Goal: Task Accomplishment & Management: Use online tool/utility

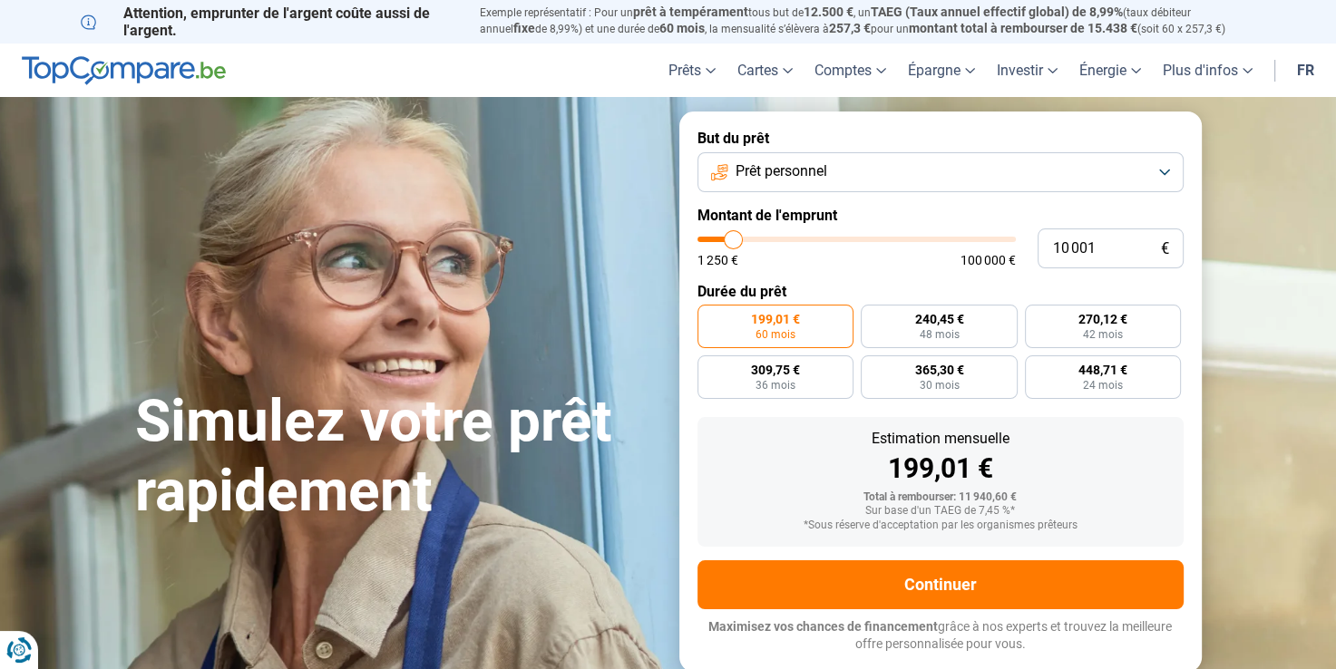
click at [874, 161] on button "Prêt personnel" at bounding box center [941, 172] width 486 height 40
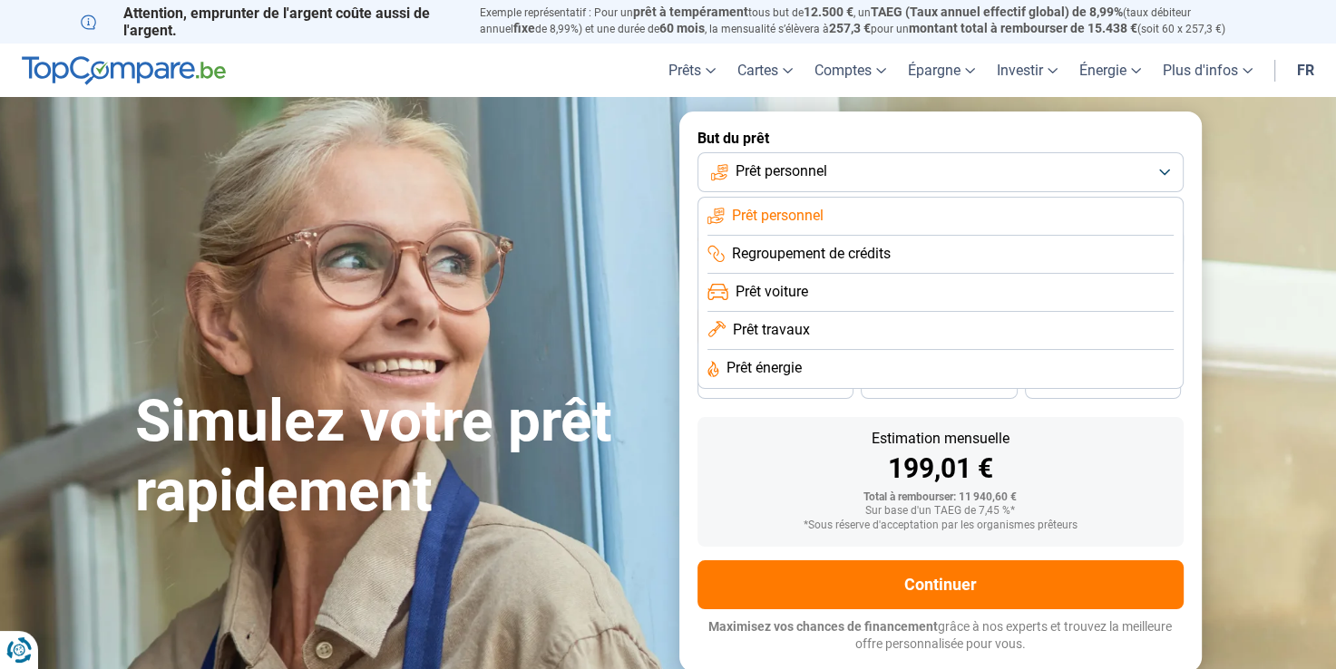
click at [832, 161] on button "Prêt personnel" at bounding box center [941, 172] width 486 height 40
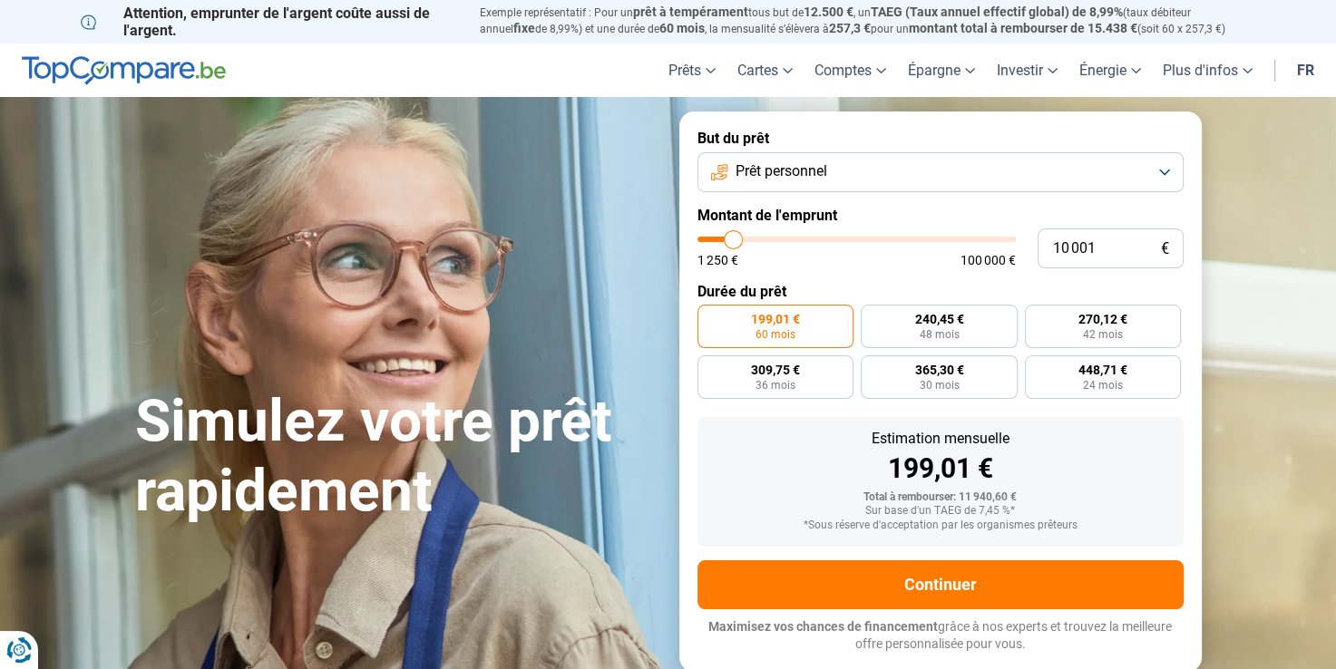
type input "55 000"
type input "55000"
type input "55 250"
type input "55250"
type input "56 500"
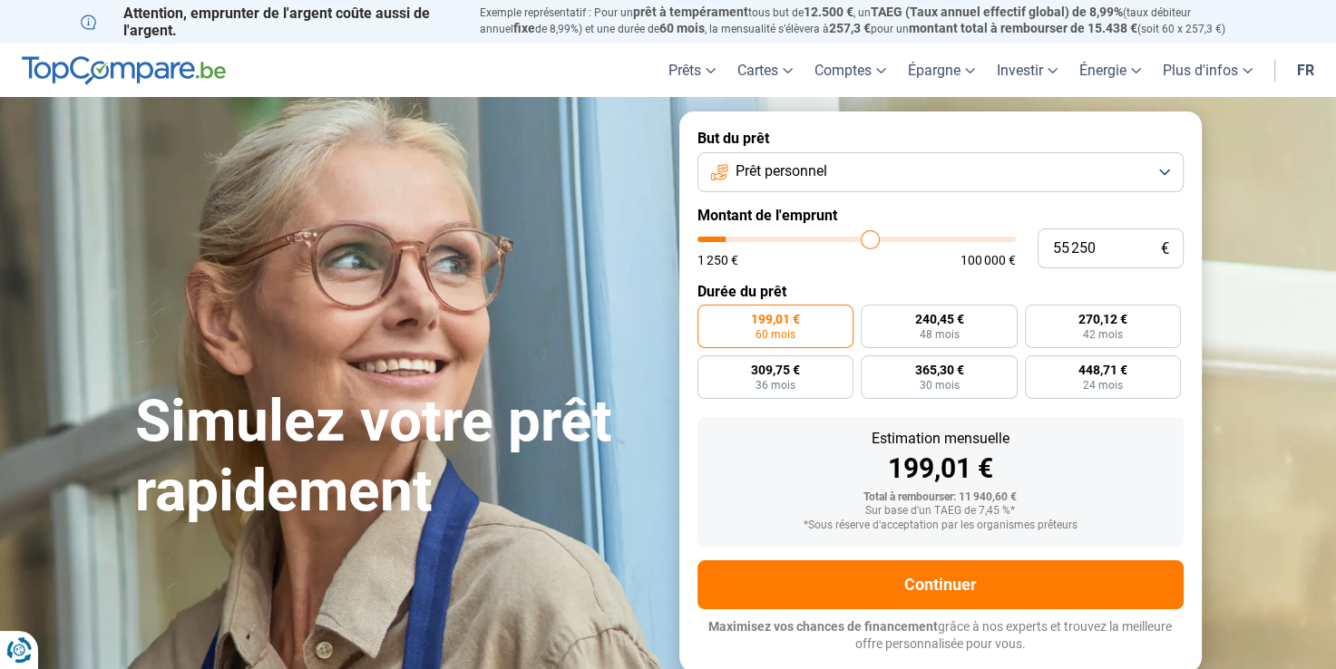
type input "56500"
type input "58 750"
type input "58750"
type input "61 750"
type input "61750"
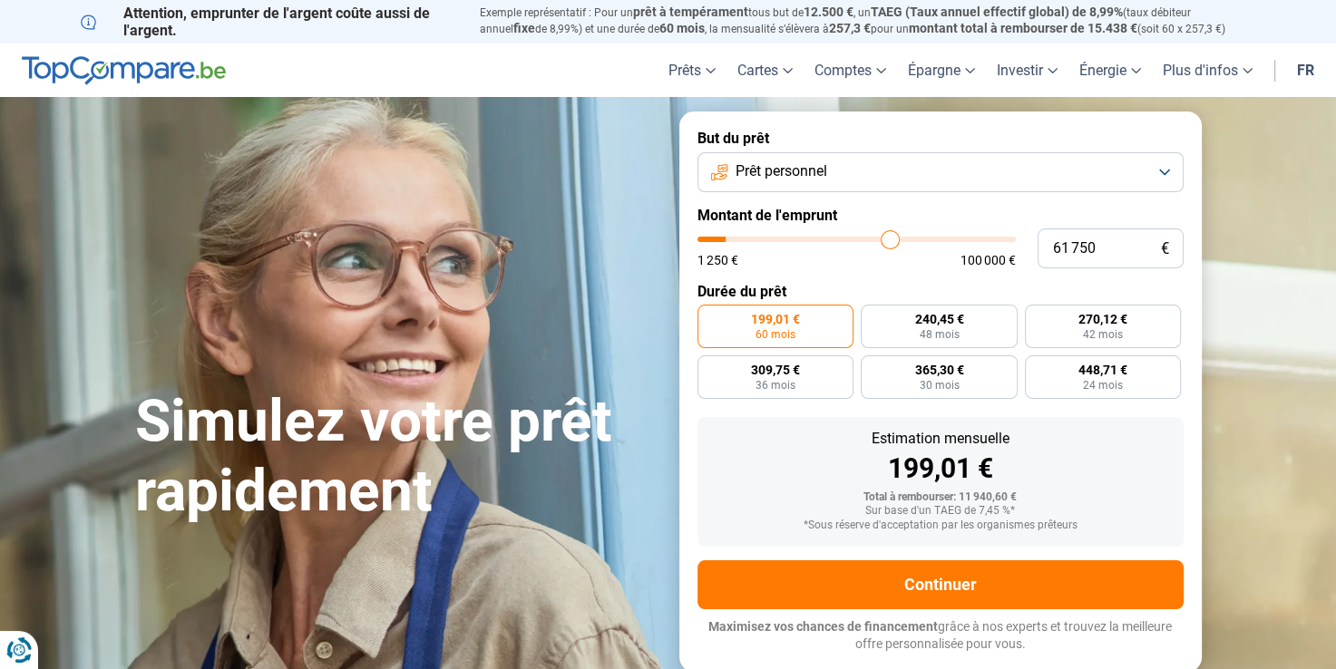
type input "63 750"
type input "63750"
type input "65 000"
type input "65000"
type input "66 250"
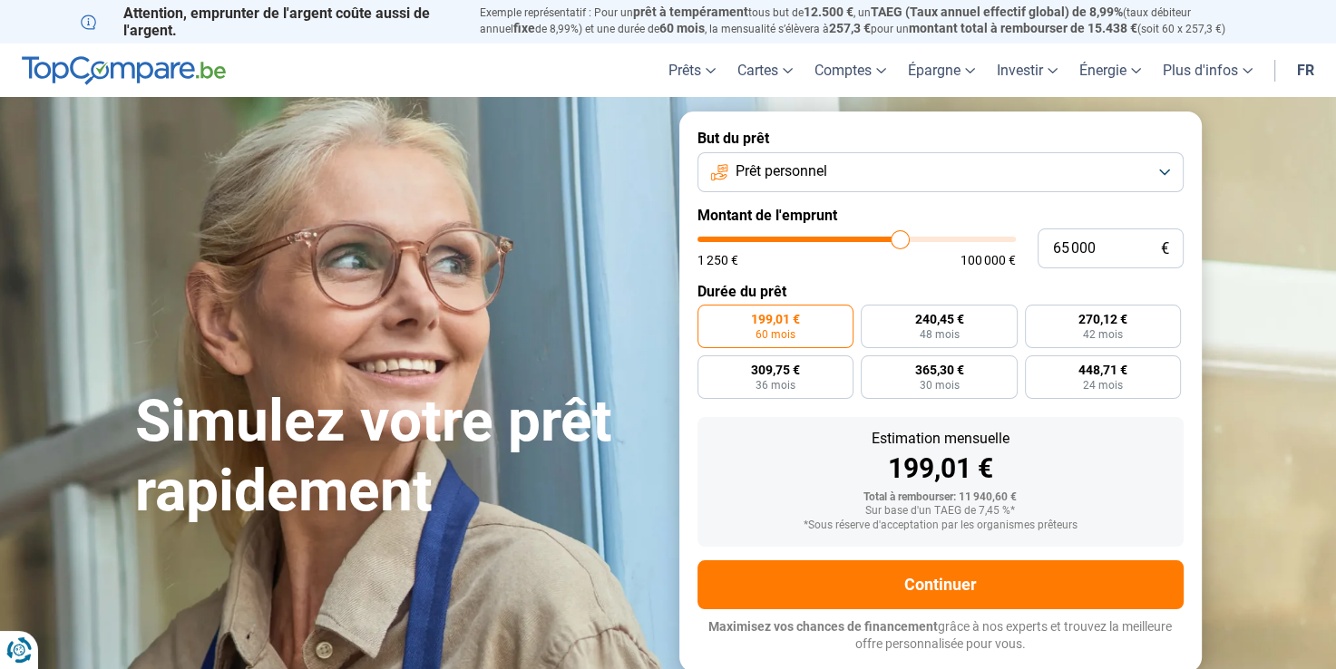
type input "66250"
type input "66 750"
type input "66750"
type input "67 000"
type input "67000"
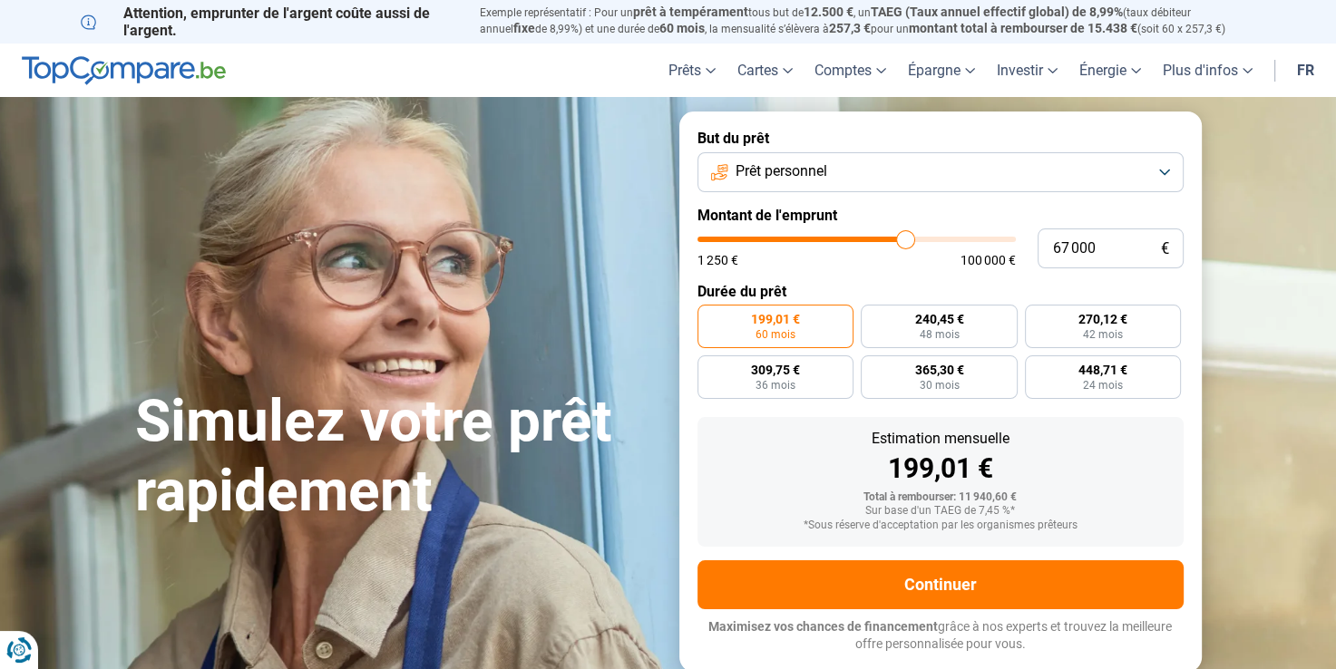
type input "67 500"
type input "67500"
type input "69 250"
type input "69250"
type input "71 250"
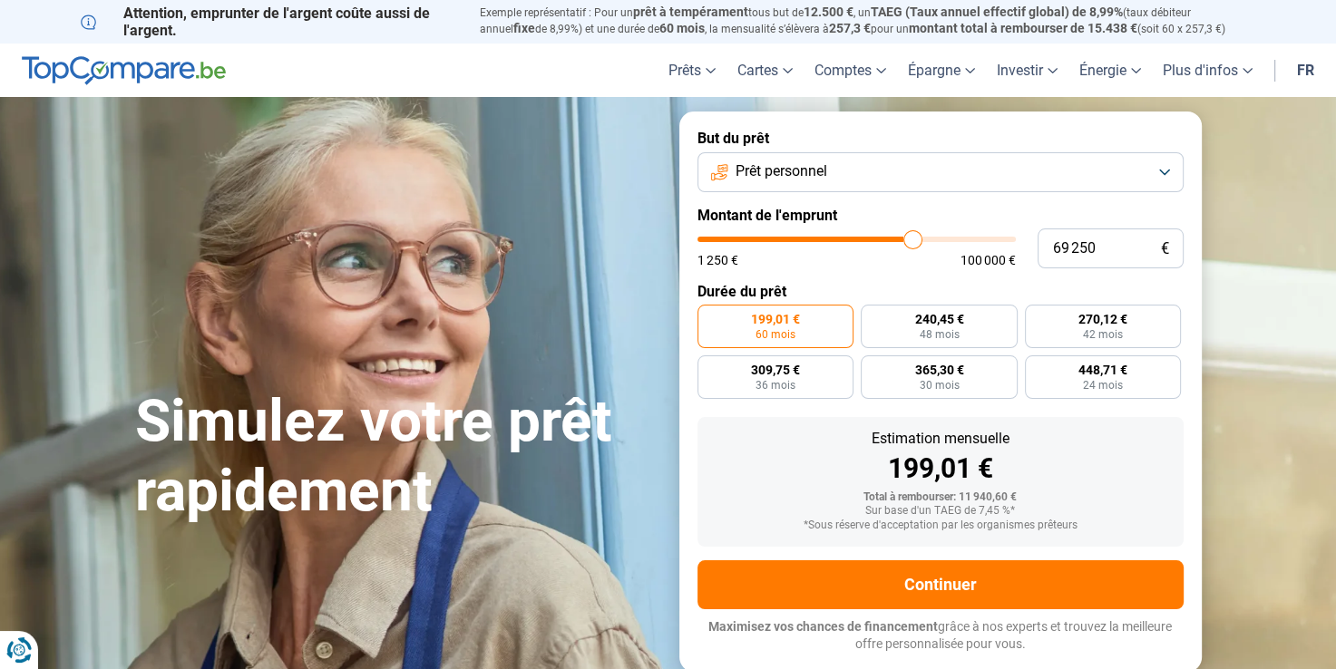
type input "71250"
type input "72 500"
type input "72500"
type input "73 250"
type input "73250"
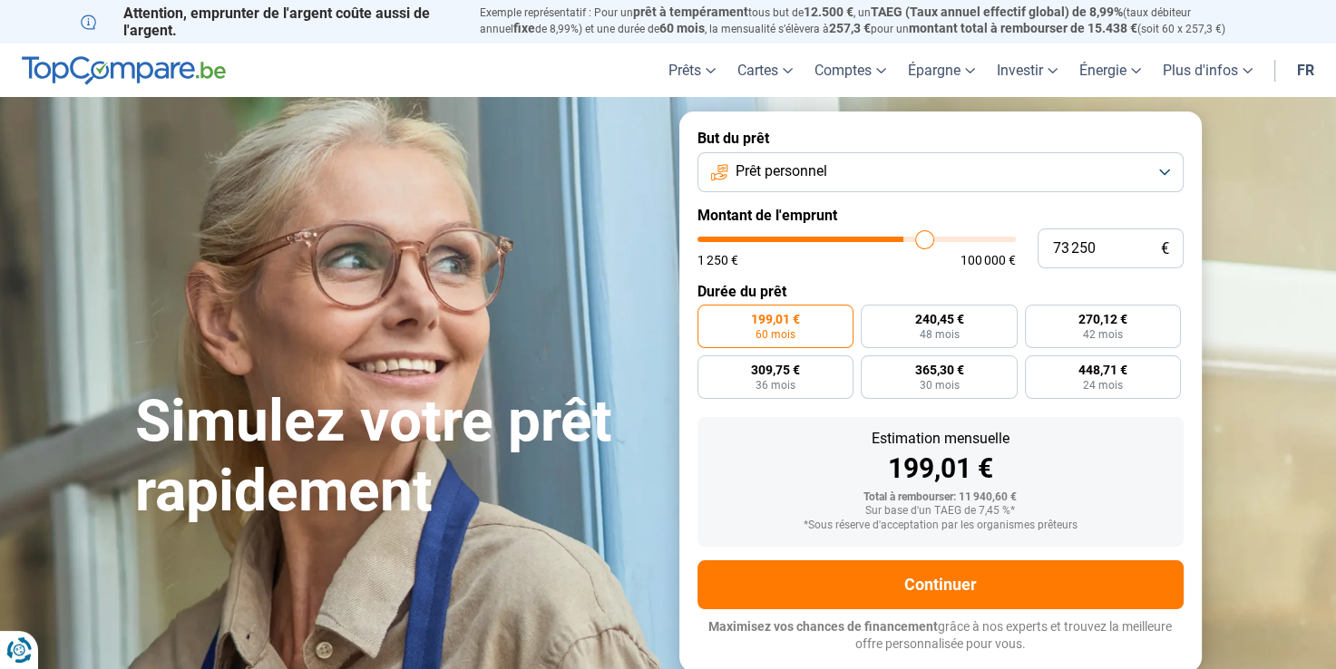
type input "73 750"
type input "73750"
type input "74 500"
type input "74500"
type input "75 000"
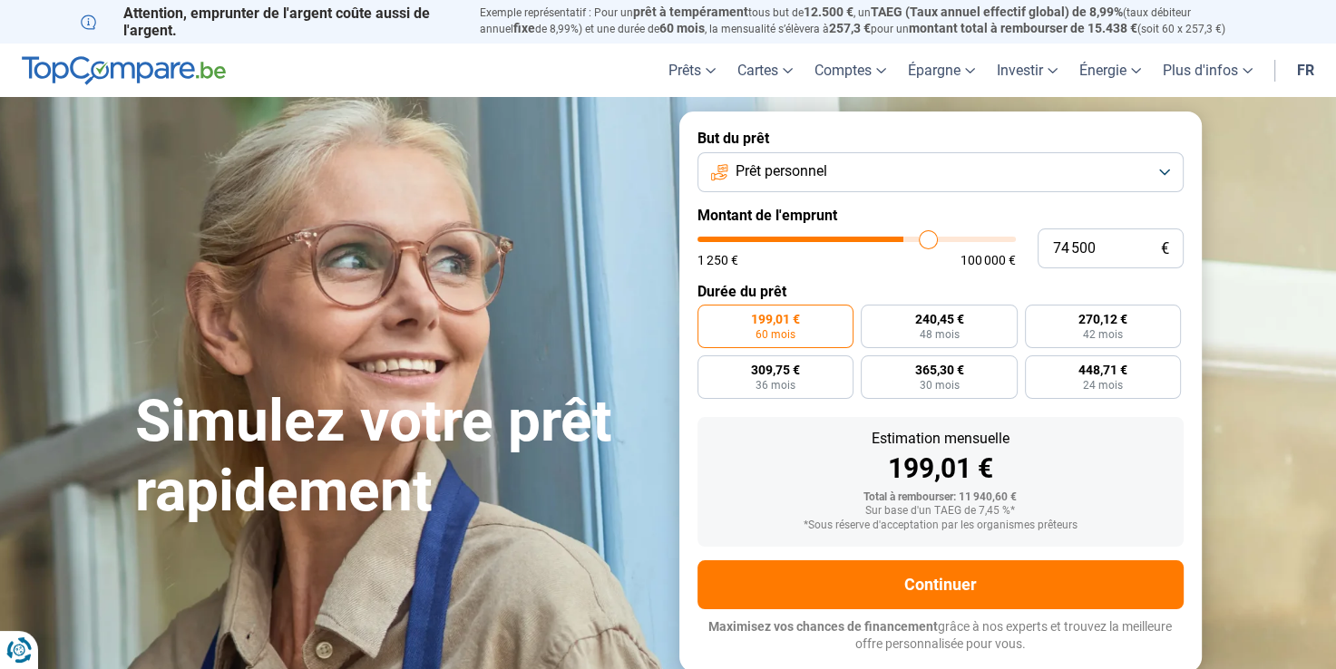
type input "75000"
type input "75 250"
type input "75250"
type input "75 750"
type input "75750"
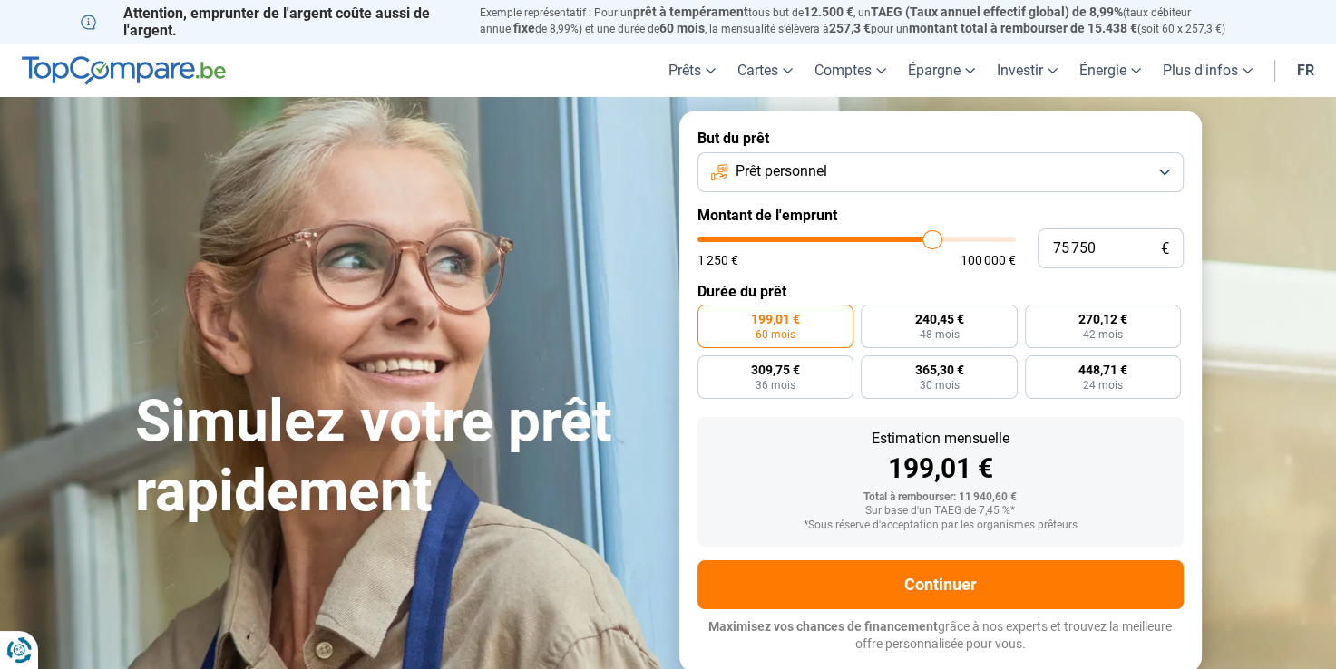
type input "76 000"
type input "76000"
type input "77 000"
type input "77000"
type input "78 000"
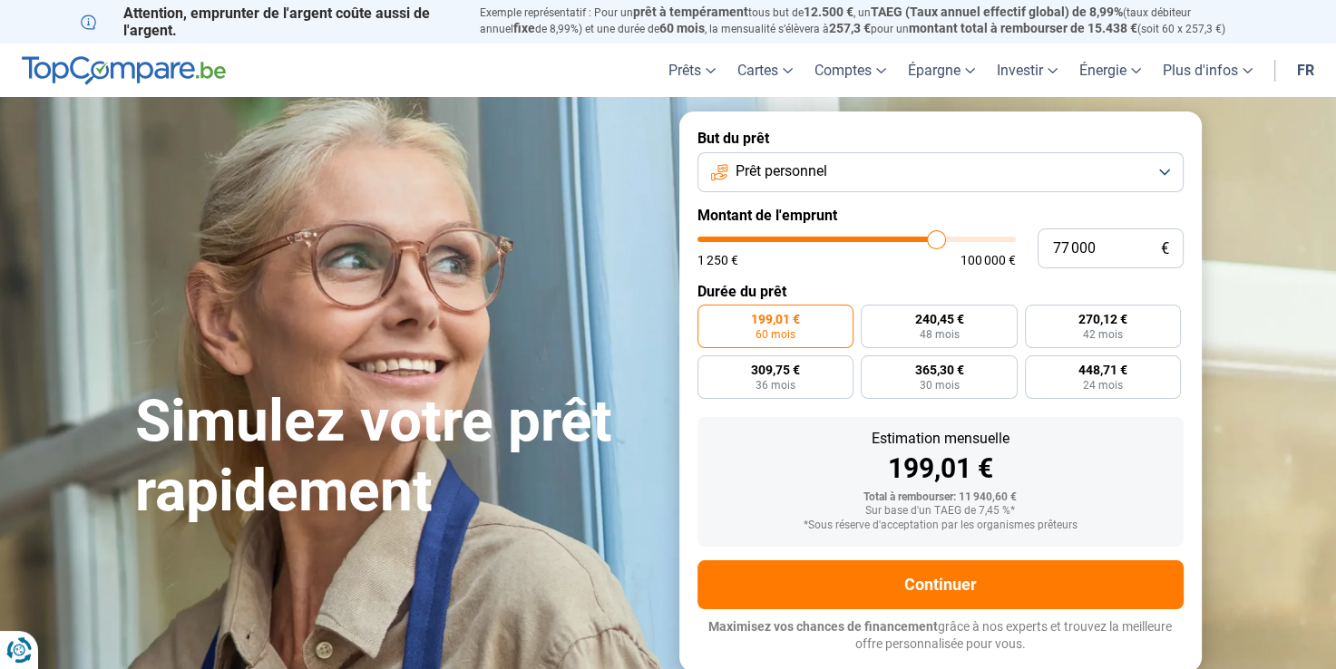
type input "78000"
type input "78 750"
type input "78750"
type input "79 500"
type input "79500"
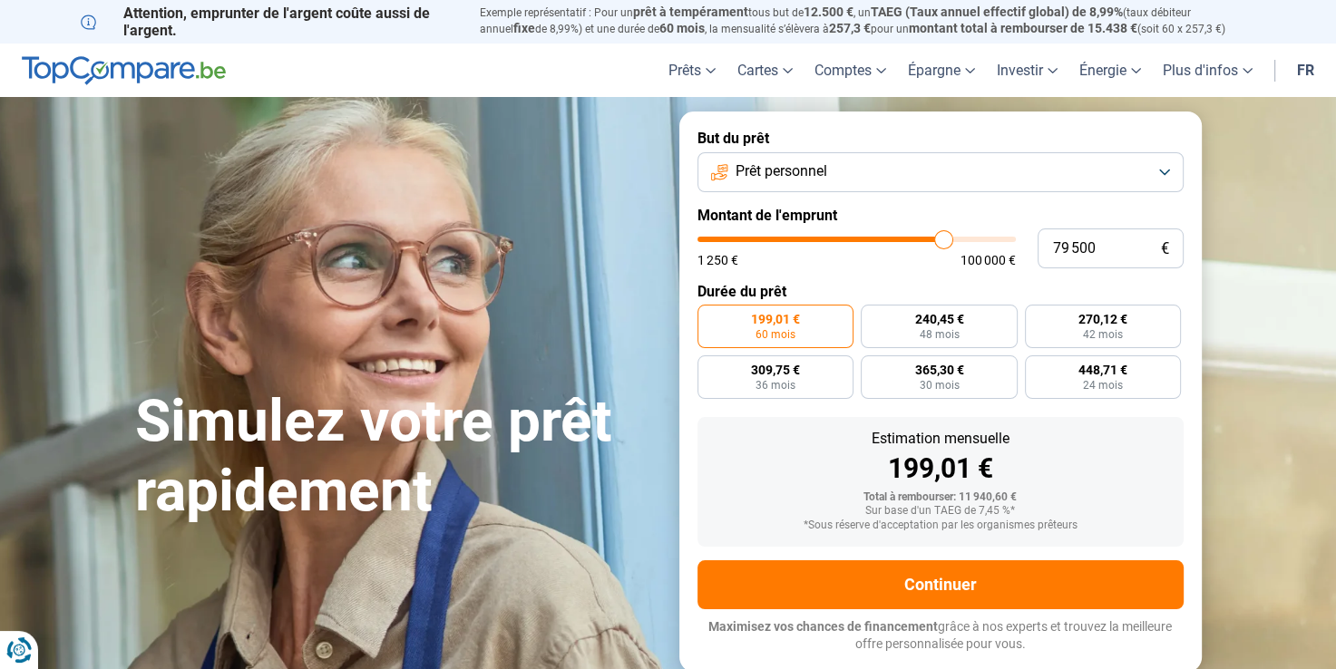
type input "80 000"
type input "80000"
type input "82 000"
type input "82000"
type input "84 500"
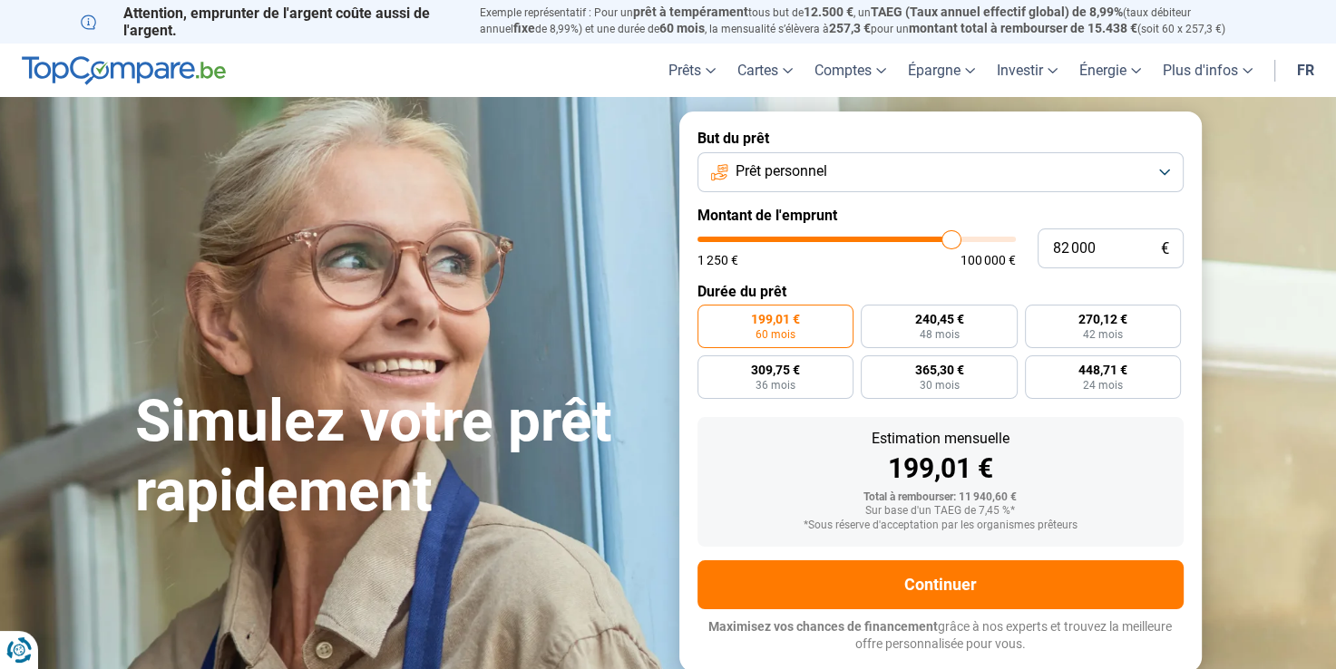
type input "84500"
type input "88 000"
type input "88000"
type input "89 250"
type input "89250"
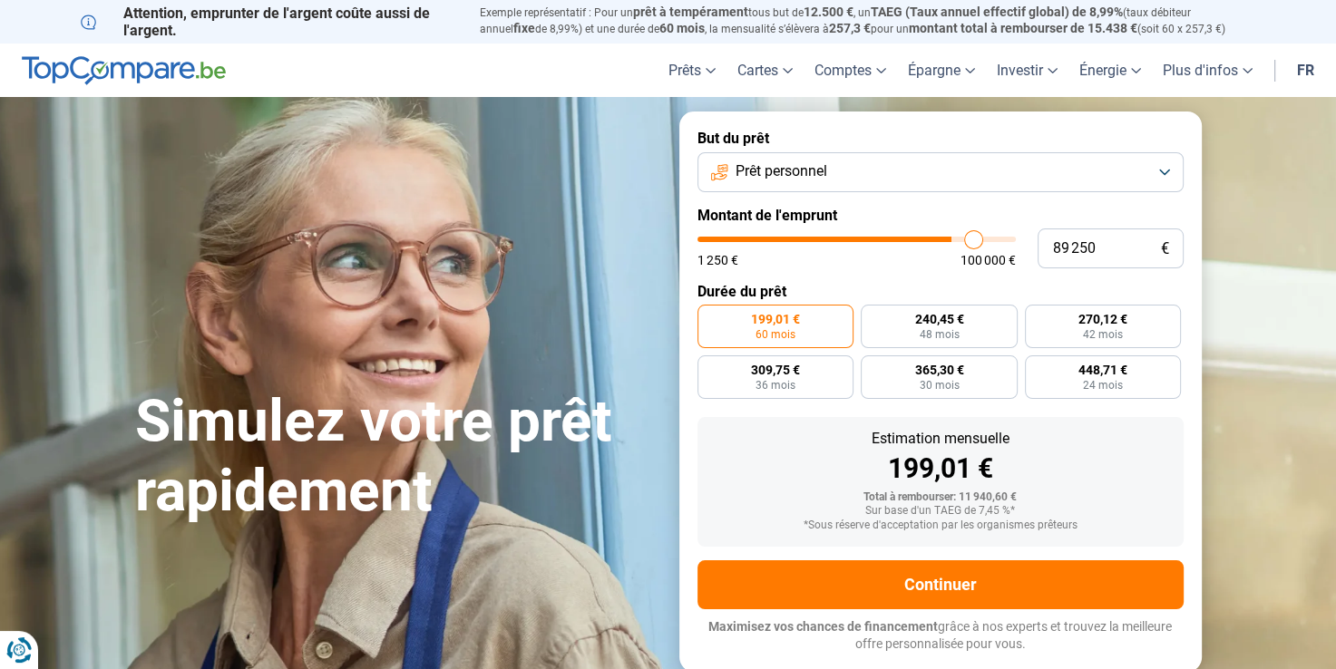
type input "91 000"
type input "91000"
type input "92 250"
type input "92250"
type input "92 750"
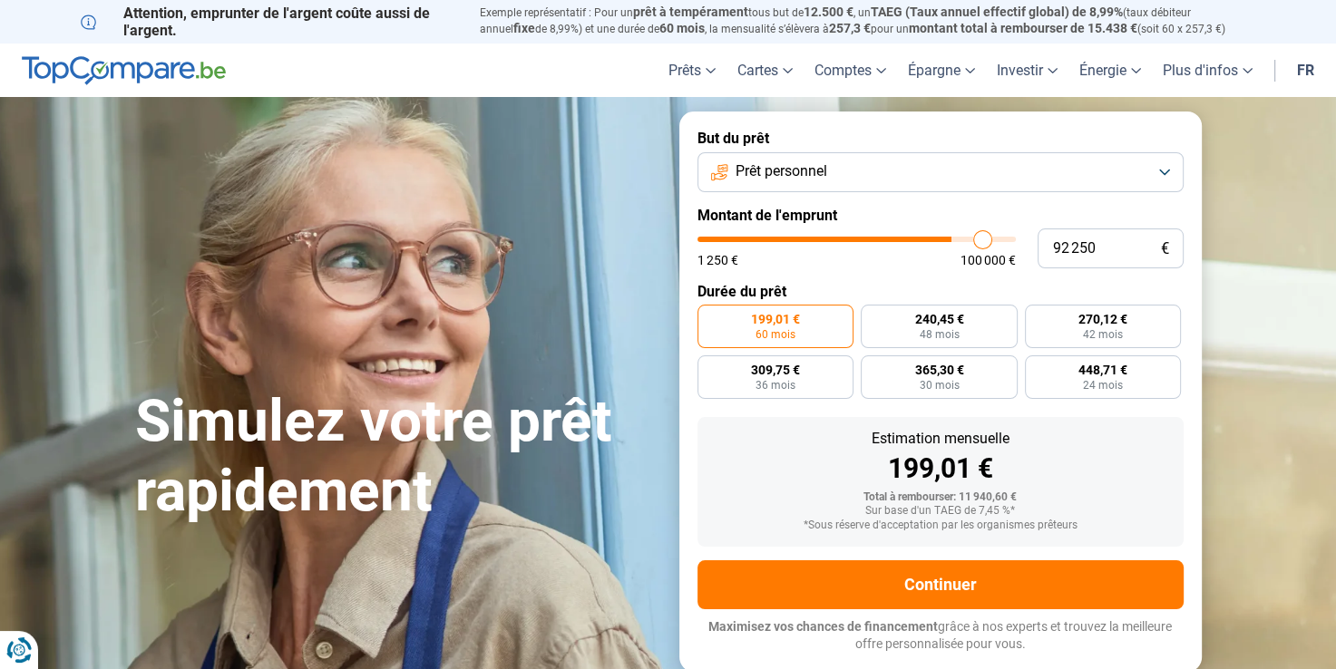
type input "92750"
type input "93 250"
type input "93250"
type input "93 500"
type input "93500"
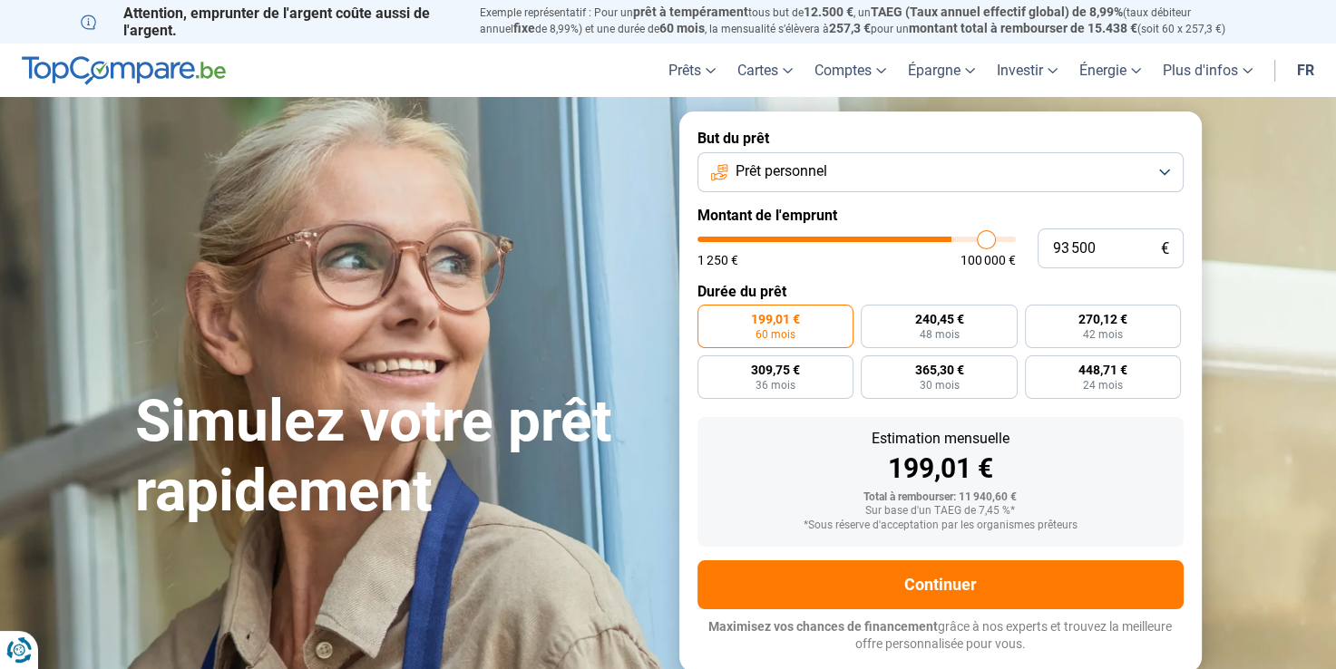
type input "94 250"
type input "94250"
type input "94 500"
type input "94500"
type input "95 000"
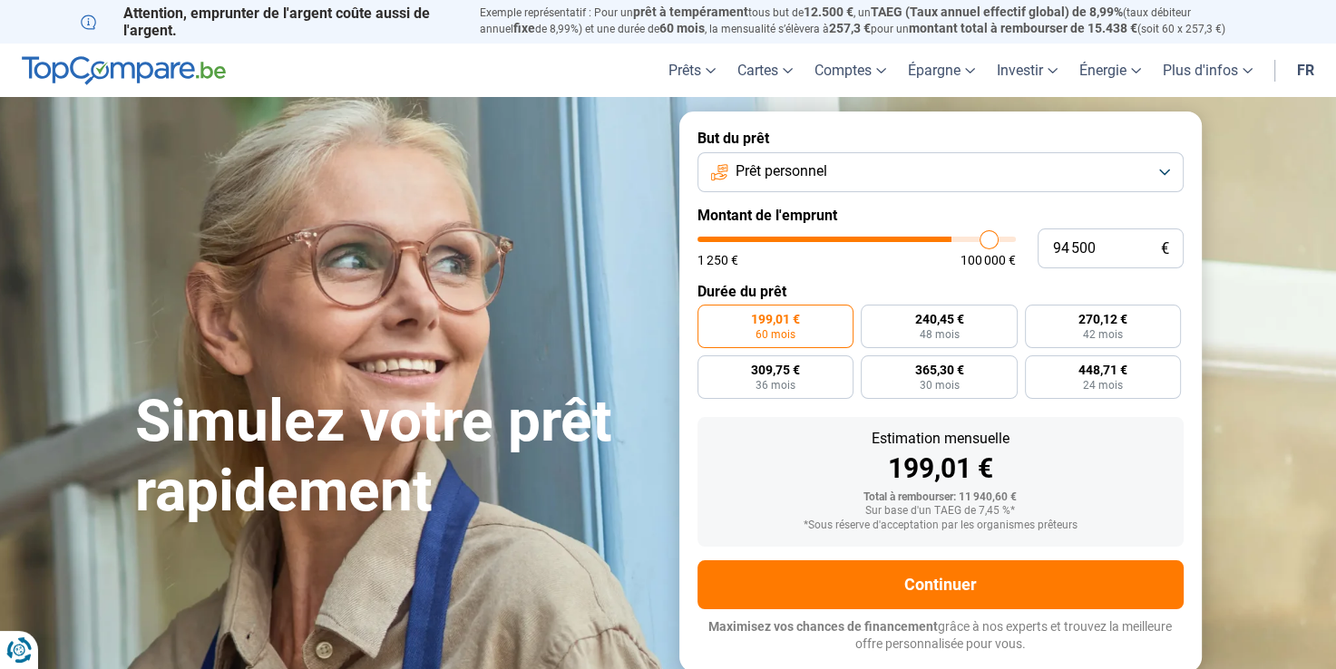
type input "95000"
type input "96 500"
type input "96500"
type input "97 750"
type input "97750"
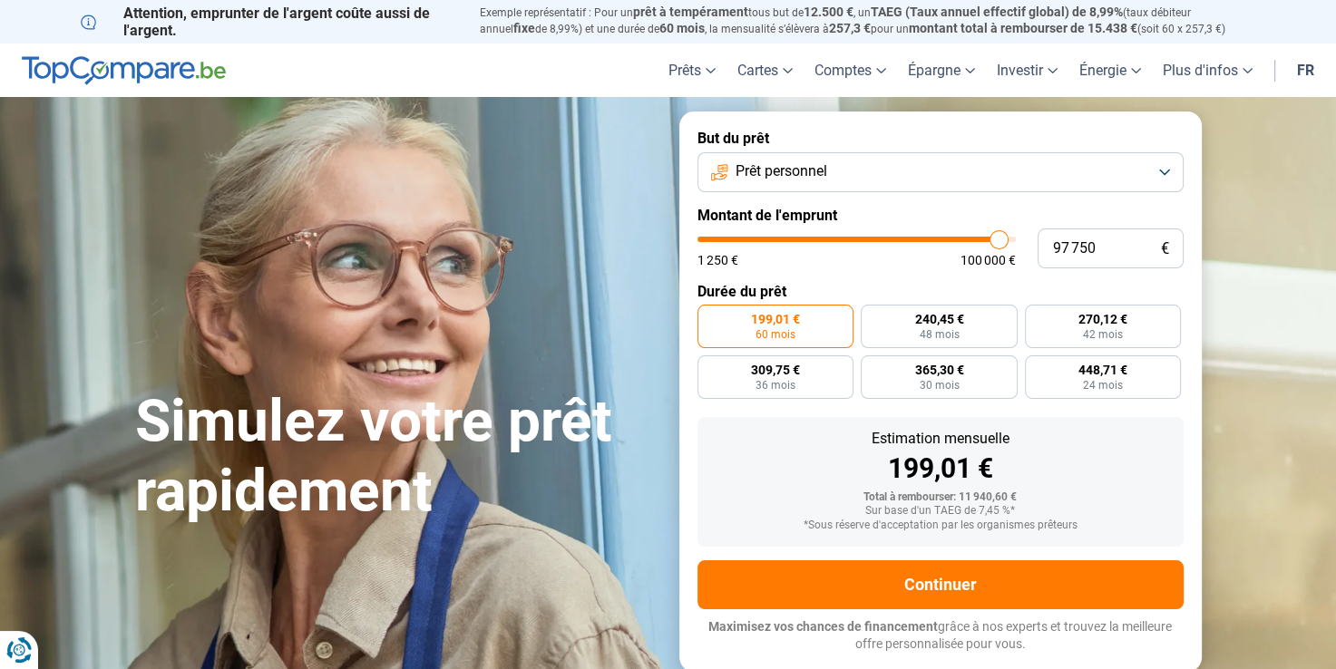
type input "99 500"
type input "99500"
type input "100 000"
type input "100000"
type input "99 750"
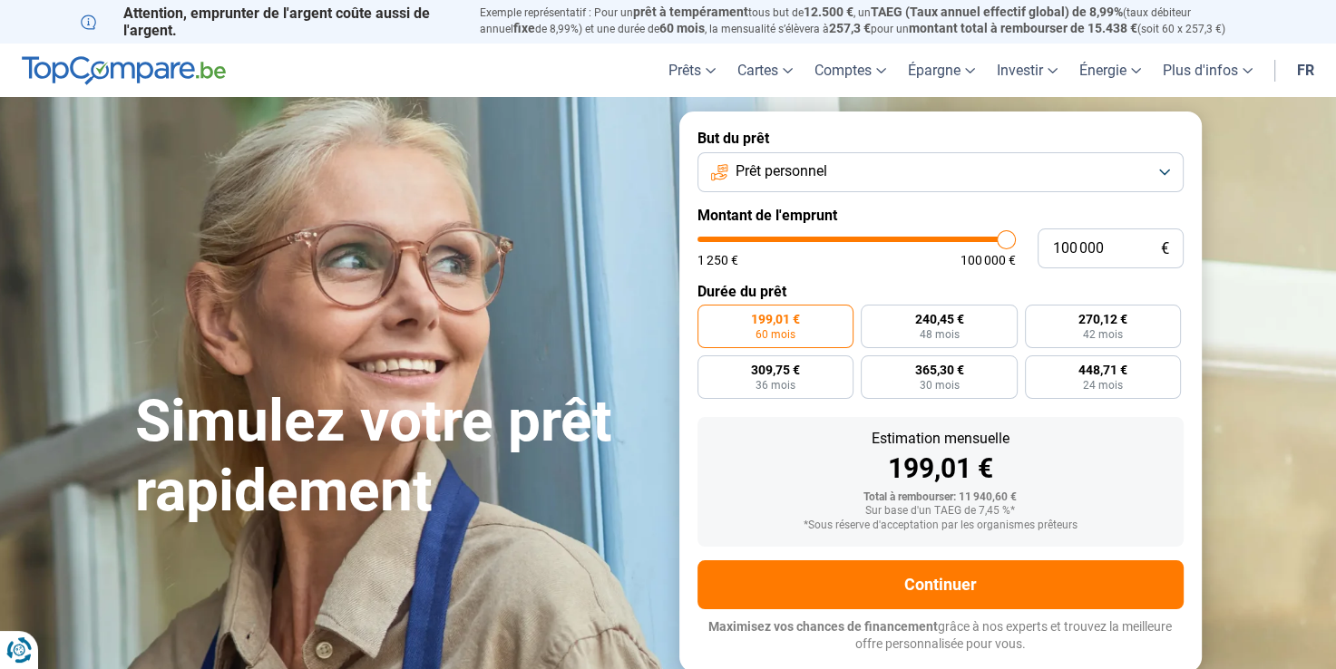
type input "99750"
type input "97 500"
type input "97500"
type input "95 500"
type input "95500"
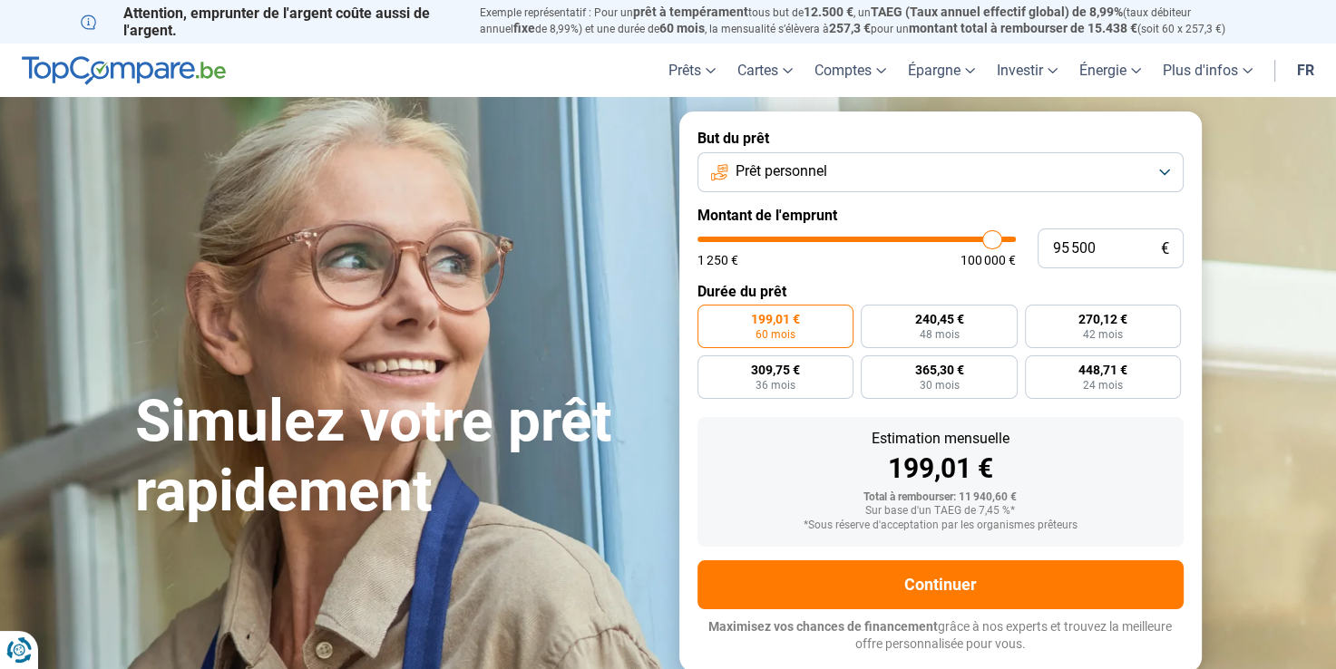
type input "91 750"
type input "91750"
type input "88 750"
type input "88750"
type input "84 000"
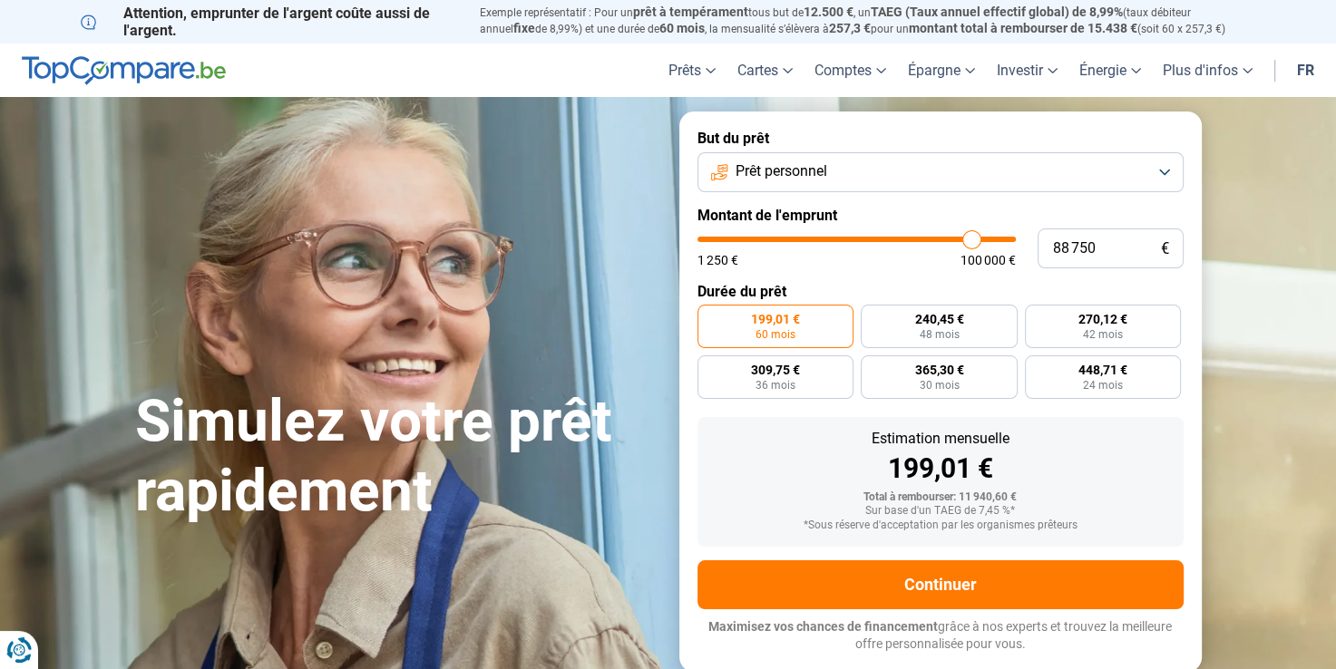
type input "84000"
type input "78 750"
type input "78750"
type input "76 250"
type input "76250"
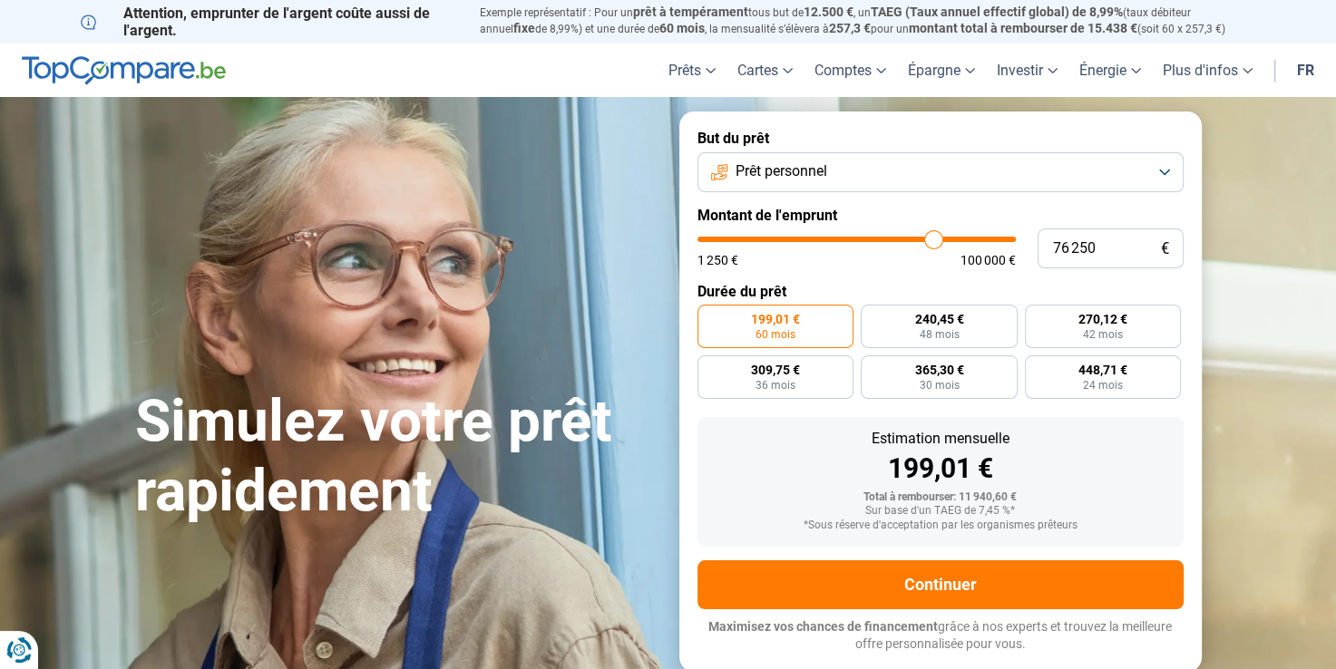
type input "75 250"
type input "75250"
type input "74 750"
type input "74750"
type input "74 500"
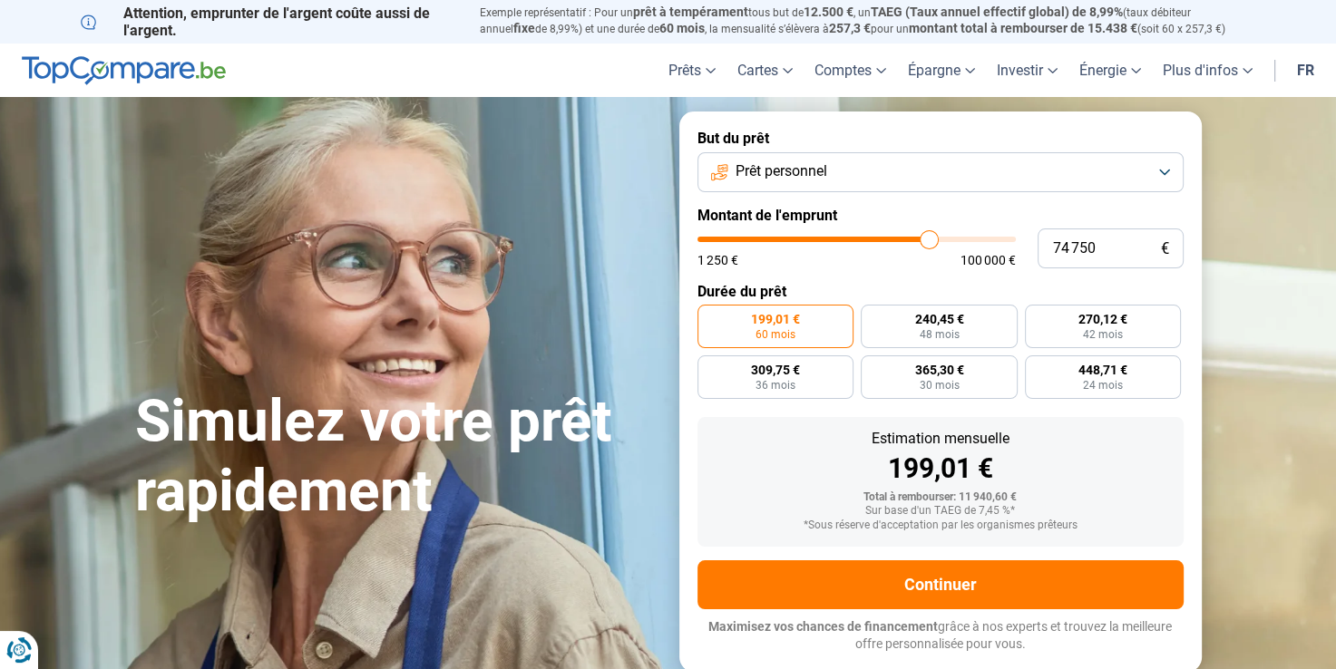
type input "74500"
type input "74 250"
drag, startPoint x: 869, startPoint y: 235, endPoint x: 922, endPoint y: 223, distance: 53.9
type input "74250"
click at [927, 237] on input "range" at bounding box center [857, 239] width 318 height 5
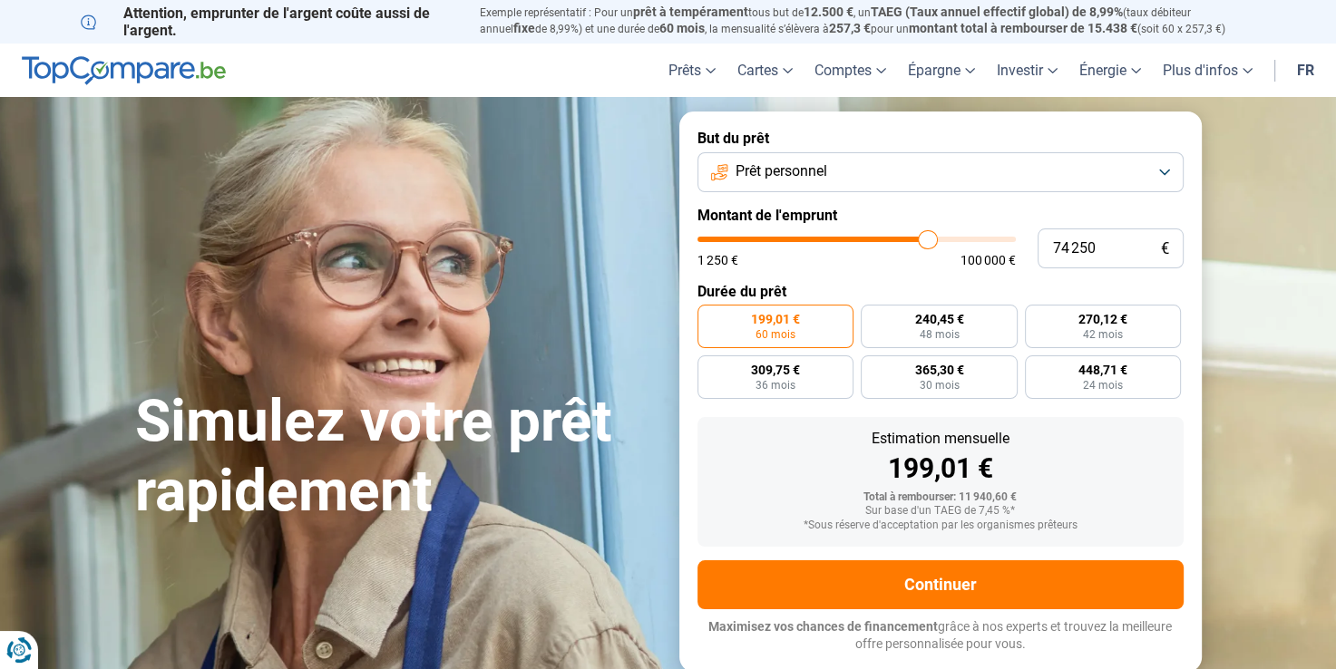
radio input "false"
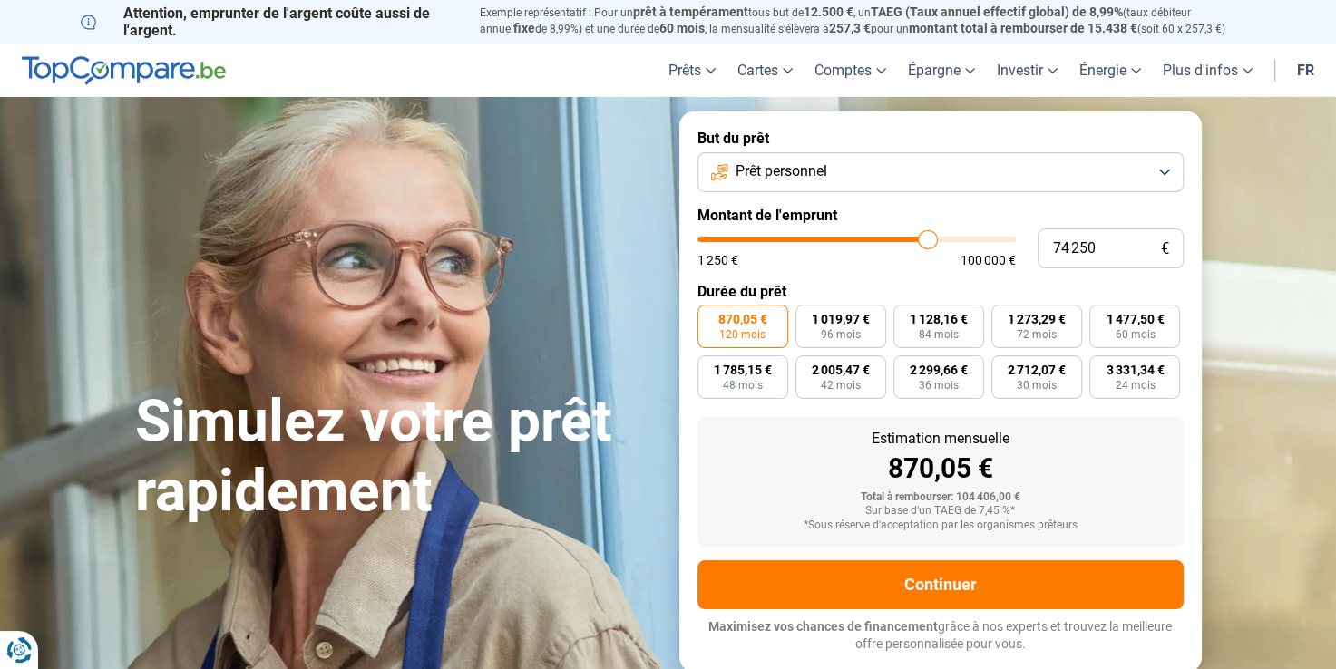
click at [801, 173] on span "Prêt personnel" at bounding box center [782, 171] width 92 height 20
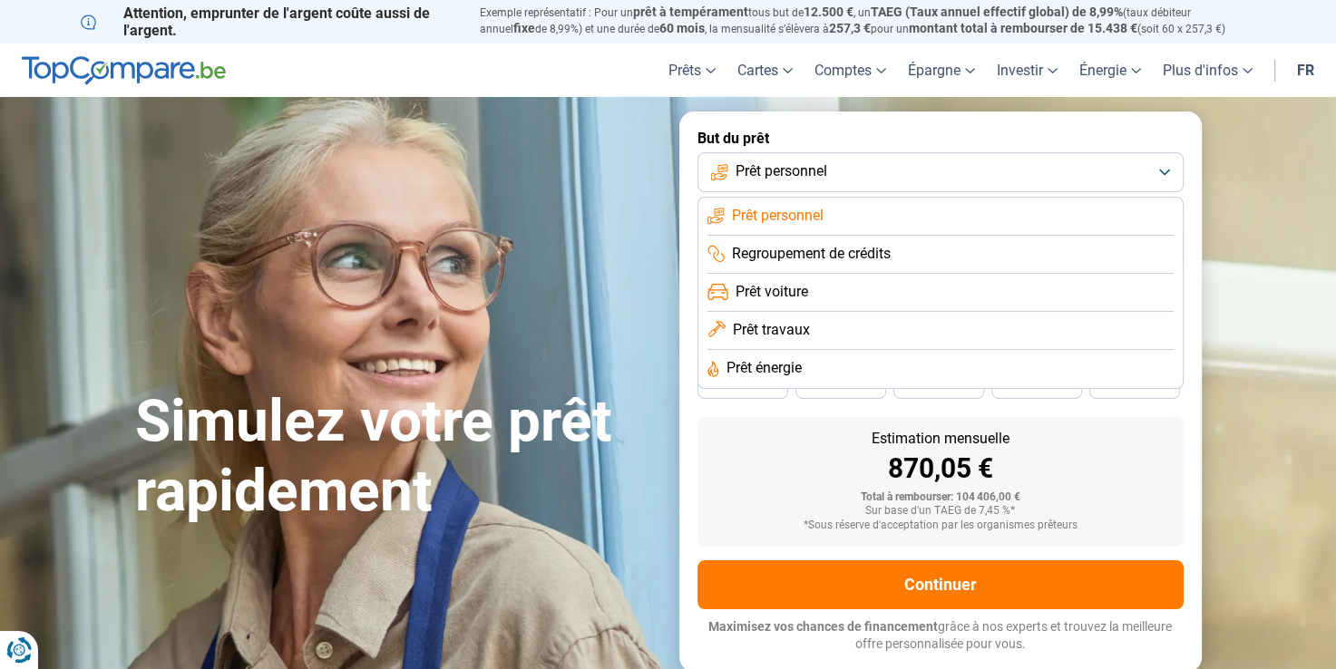
click at [579, 277] on div "Simulez votre prêt rapidement" at bounding box center [396, 392] width 544 height 270
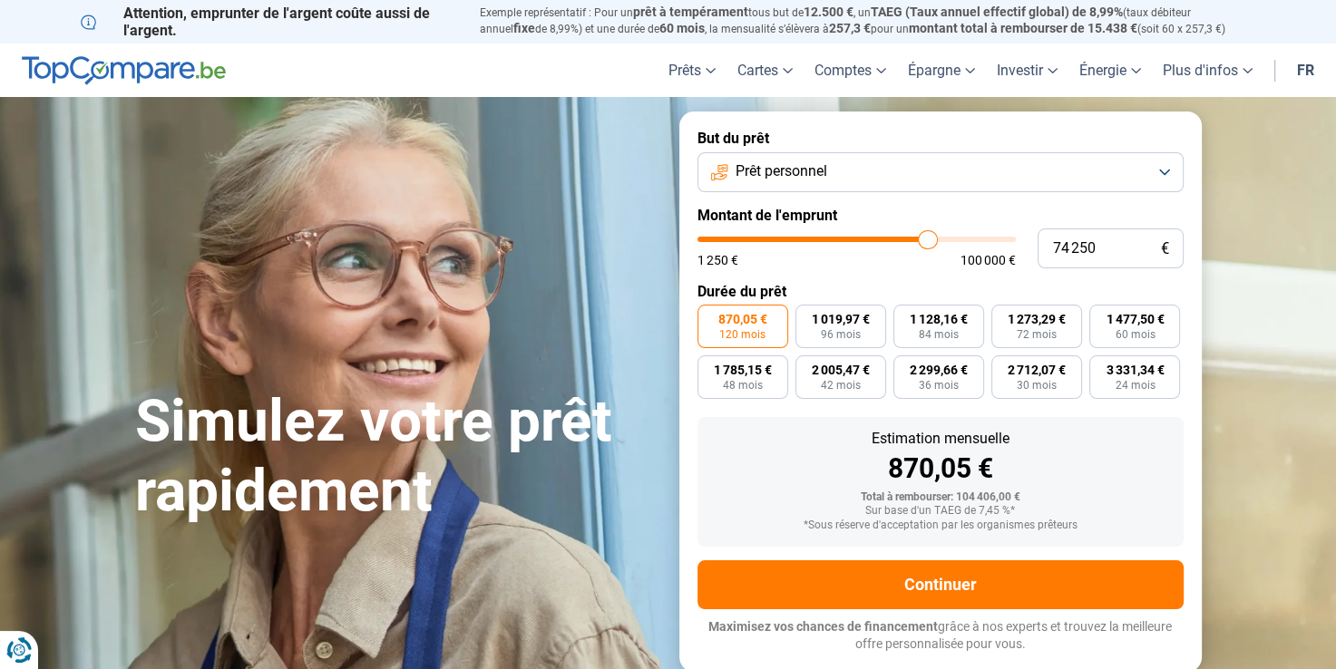
click at [1154, 173] on button "Prêt personnel" at bounding box center [941, 172] width 486 height 40
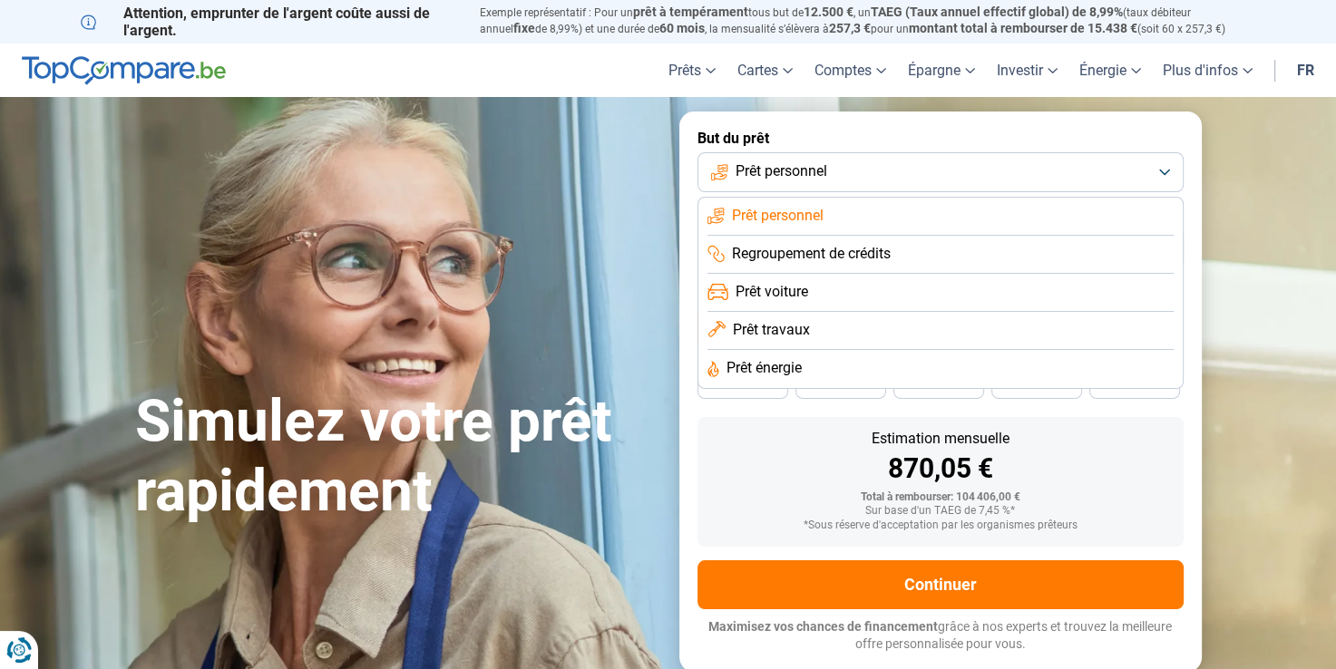
click at [599, 220] on div "Simulez votre prêt rapidement But du prêt Prêt personnel Prêt personnel Regroup…" at bounding box center [668, 392] width 1089 height 560
